Goal: Check status: Check status

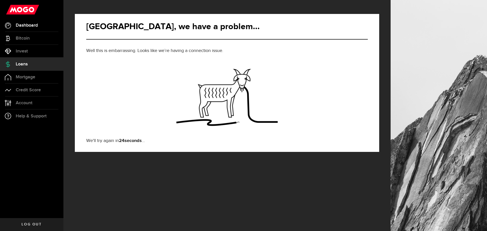
click at [28, 25] on span "Dashboard" at bounding box center [27, 25] width 22 height 5
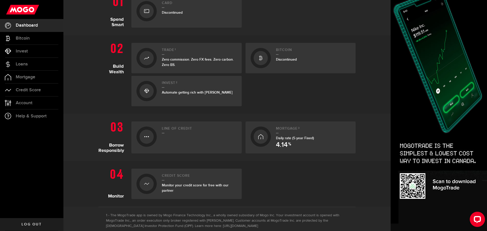
scroll to position [152, 0]
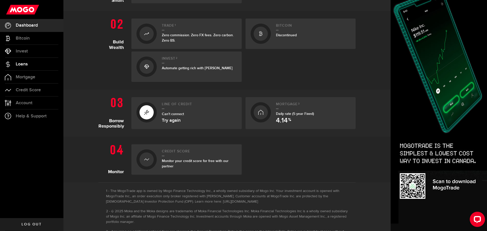
click at [22, 65] on span "Loans" at bounding box center [22, 64] width 12 height 5
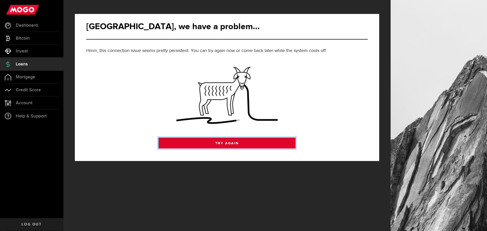
click at [236, 145] on link "Try Again" at bounding box center [227, 143] width 137 height 11
